Goal: Use online tool/utility

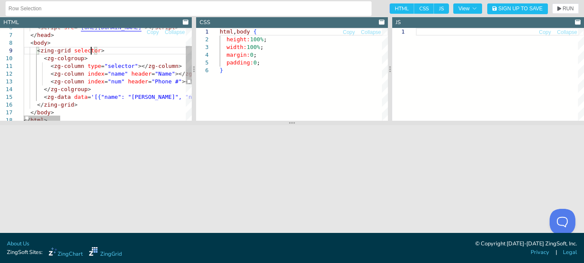
click at [92, 48] on div "< script src = " [URL][DOMAIN_NAME] " ></ script > </ head > < body > < zing-gr…" at bounding box center [394, 97] width 741 height 225
click at [96, 51] on div "< script src = " [URL][DOMAIN_NAME] " ></ script > </ head > < body > < zing-gr…" at bounding box center [394, 97] width 741 height 225
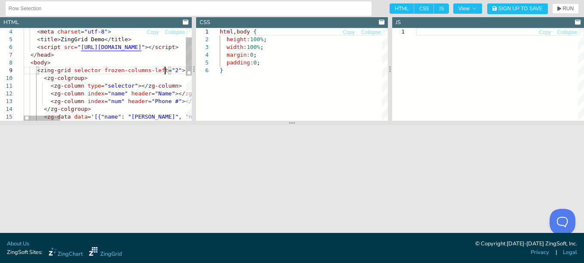
scroll to position [62, 141]
click at [146, 62] on div "< script src = " [URL][DOMAIN_NAME] " ></ script > </ head > < body > < zing-gr…" at bounding box center [394, 117] width 741 height 225
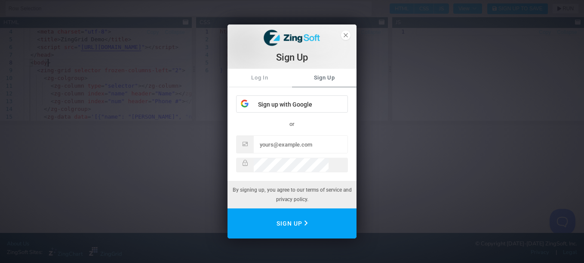
type textarea "<!DOCTYPE html> <html> <head> <meta charset="utf-8"> <title>ZingGrid Demo</titl…"
click at [346, 35] on icon "close" at bounding box center [346, 35] width 4 height 4
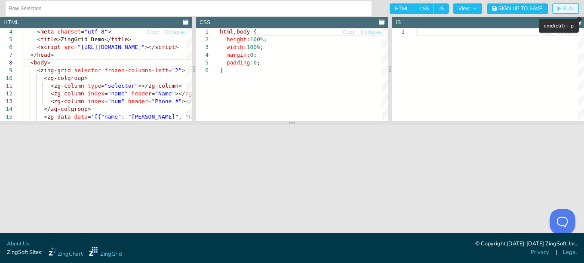
click at [567, 6] on span "RUN" at bounding box center [568, 8] width 11 height 5
